Goal: Task Accomplishment & Management: Use online tool/utility

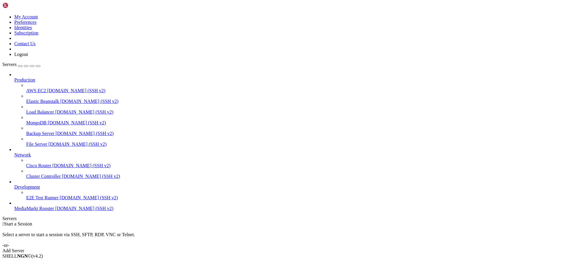
click at [33, 211] on link "MediaMarkt Rooster [DOMAIN_NAME] (SSH v2)" at bounding box center [291, 208] width 555 height 5
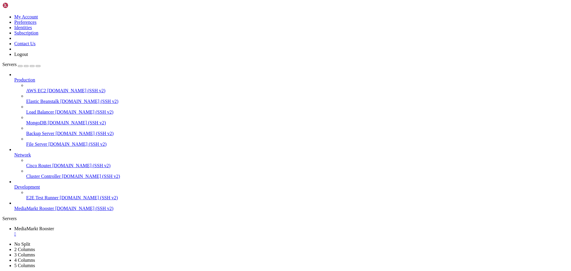
click at [179, 226] on ul "MediaMarkt Rooster " at bounding box center [285, 231] width 567 height 11
click at [136, 226] on ul "MediaMarkt Rooster " at bounding box center [285, 231] width 567 height 11
click at [54, 226] on span "MediaMarkt Rooster" at bounding box center [34, 228] width 40 height 5
click at [177, 226] on ul "MediaMarkt Rooster " at bounding box center [285, 231] width 567 height 11
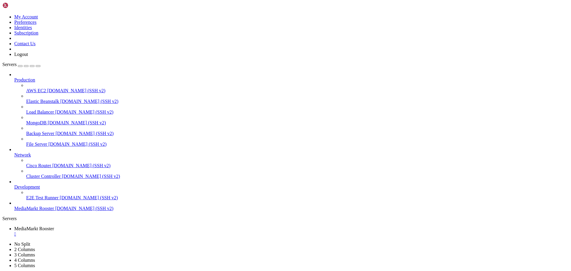
click at [2, 242] on link at bounding box center [2, 242] width 0 height 0
click at [35, 247] on link "2 Columns" at bounding box center [24, 249] width 21 height 5
click at [2, 242] on link at bounding box center [2, 242] width 0 height 0
click at [40, 190] on span "Development" at bounding box center [27, 187] width 26 height 5
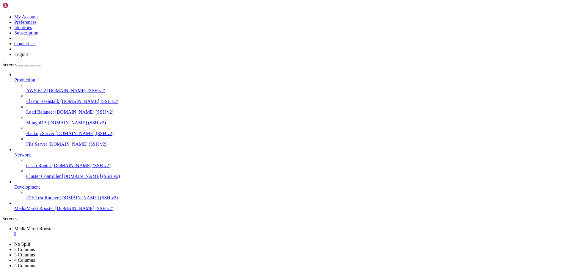
click at [40, 190] on span "Development" at bounding box center [27, 187] width 26 height 5
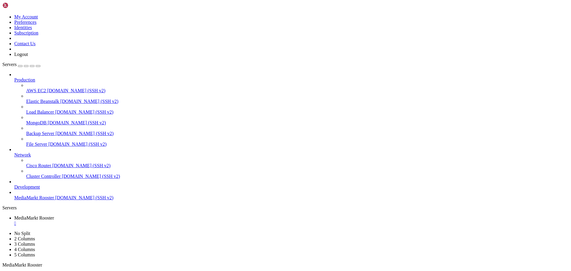
click at [40, 190] on span "Development" at bounding box center [27, 187] width 26 height 5
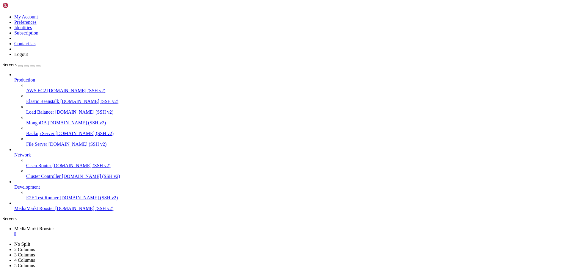
click at [20, 66] on div "button" at bounding box center [20, 66] width 0 height 0
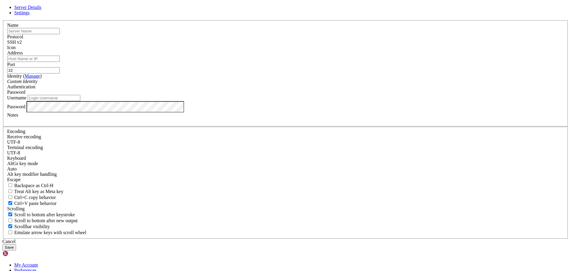
type input "root"
click at [60, 34] on input "text" at bounding box center [33, 31] width 53 height 6
click at [80, 101] on input "root" at bounding box center [54, 98] width 53 height 6
click at [60, 34] on input "text" at bounding box center [33, 31] width 53 height 6
click at [60, 34] on input "MediaMarkt Rooster" at bounding box center [33, 31] width 53 height 6
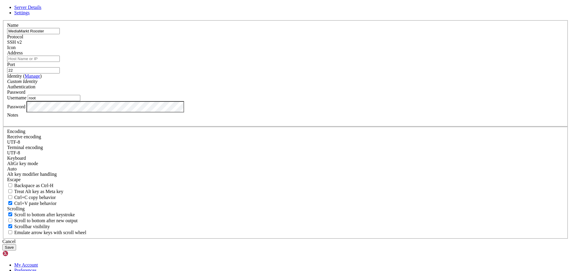
drag, startPoint x: 242, startPoint y: 81, endPoint x: 235, endPoint y: 81, distance: 6.6
click at [60, 34] on input "MediaMarkt Rooster" at bounding box center [33, 31] width 53 height 6
type input "MediaMarkt2"
click at [60, 62] on input "Address" at bounding box center [33, 59] width 53 height 6
type input "[DOMAIN_NAME]"
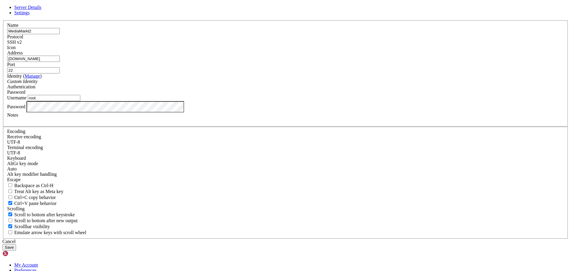
click at [16, 244] on button "Save" at bounding box center [9, 247] width 14 height 6
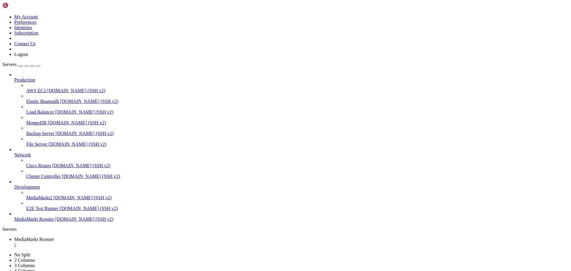
click at [31, 200] on span "MediaMarkt2" at bounding box center [39, 197] width 26 height 5
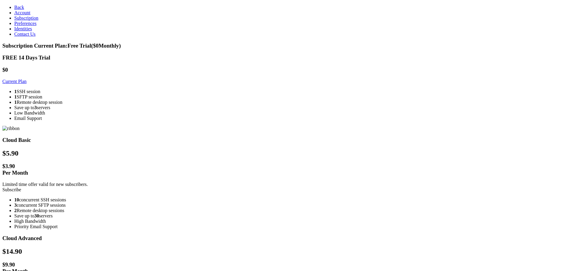
click at [14, 7] on link "Back" at bounding box center [19, 7] width 10 height 5
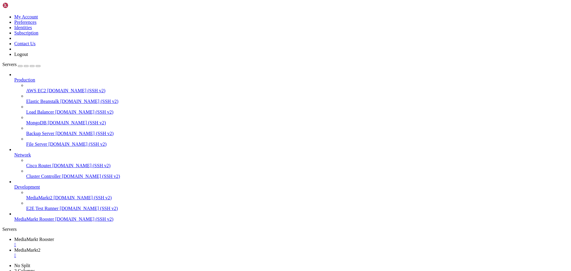
click at [170, 253] on div "" at bounding box center [291, 255] width 555 height 5
drag, startPoint x: 27, startPoint y: 387, endPoint x: 114, endPoint y: 493, distance: 137.3
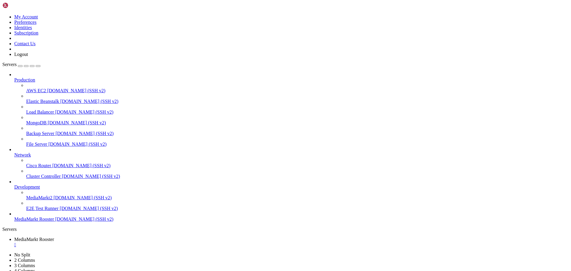
scroll to position [770, 0]
drag, startPoint x: 70, startPoint y: 389, endPoint x: 130, endPoint y: 460, distance: 93.1
